Goal: Information Seeking & Learning: Learn about a topic

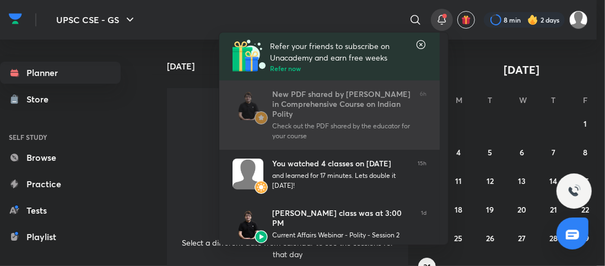
click at [304, 116] on div "New PDF shared by Sarmad Mehraj in Comprehensive Course on Indian Polity" at bounding box center [341, 104] width 139 height 30
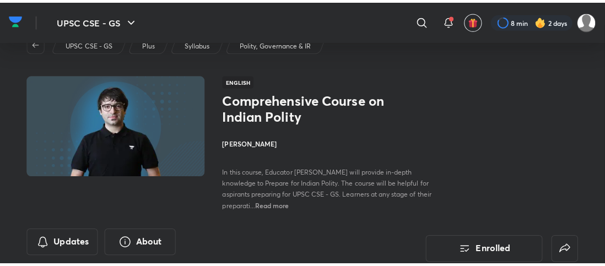
scroll to position [23, 0]
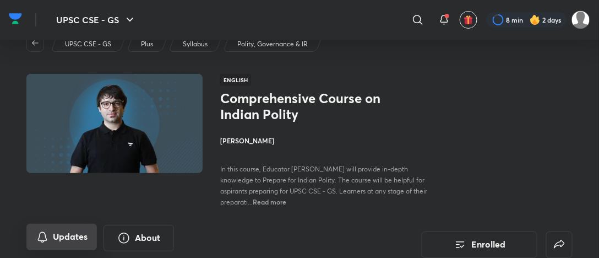
click at [80, 237] on button "Updates" at bounding box center [61, 237] width 70 height 26
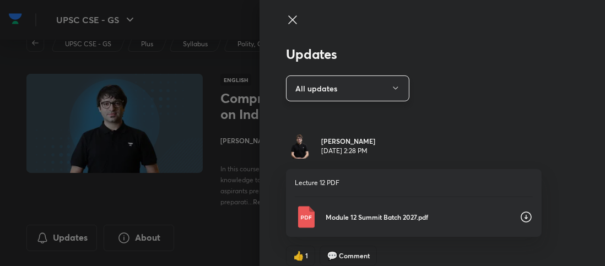
click at [333, 89] on button "All updates" at bounding box center [347, 88] width 123 height 26
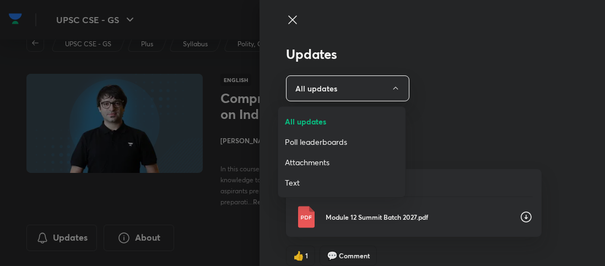
click at [557, 127] on div at bounding box center [302, 133] width 605 height 266
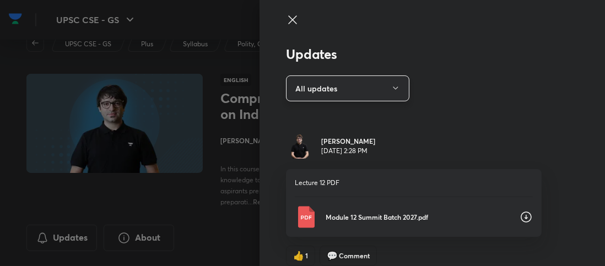
click at [364, 96] on button "All updates" at bounding box center [347, 88] width 123 height 26
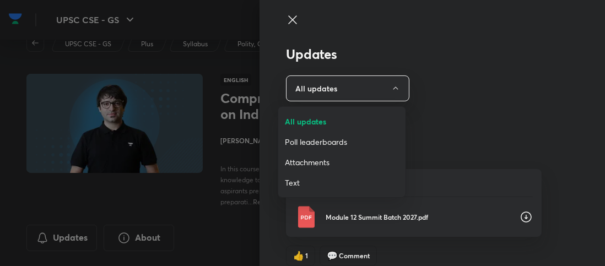
click at [305, 165] on span "Attachments" at bounding box center [342, 162] width 114 height 12
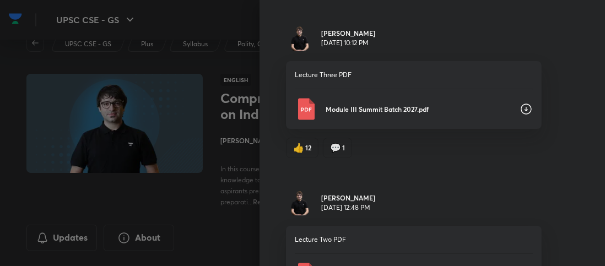
scroll to position [2159, 0]
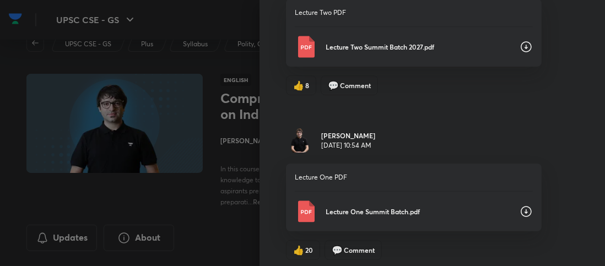
click at [360, 208] on p "Lecture One Summit Batch.pdf" at bounding box center [417, 211] width 185 height 10
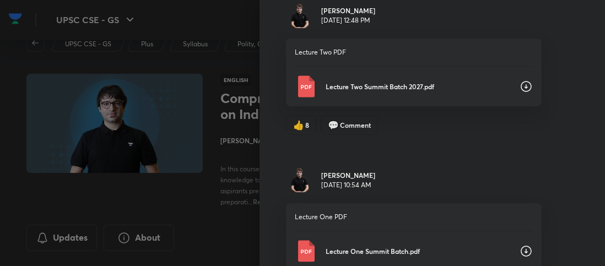
scroll to position [2104, 0]
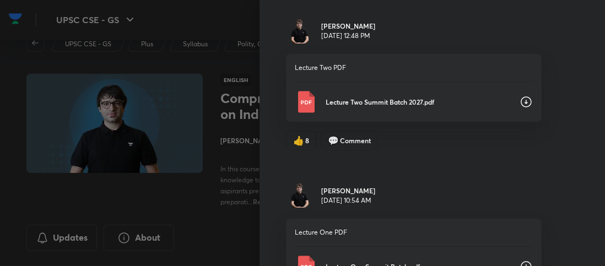
click at [366, 97] on p "Lecture Two Summit Batch 2027.pdf" at bounding box center [417, 102] width 185 height 10
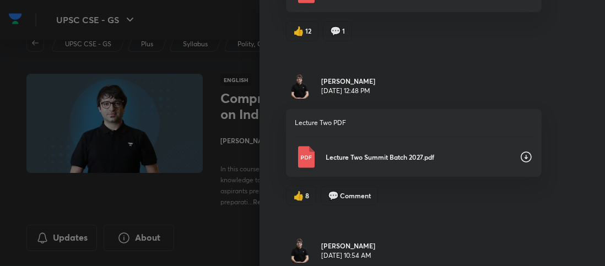
scroll to position [1883, 0]
click at [363, 156] on p "Module III Summit Batch 2027.pdf" at bounding box center [417, 158] width 185 height 10
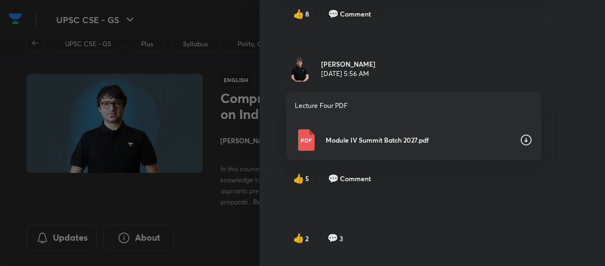
scroll to position [2159, 0]
